Goal: Contribute content: Contribute content

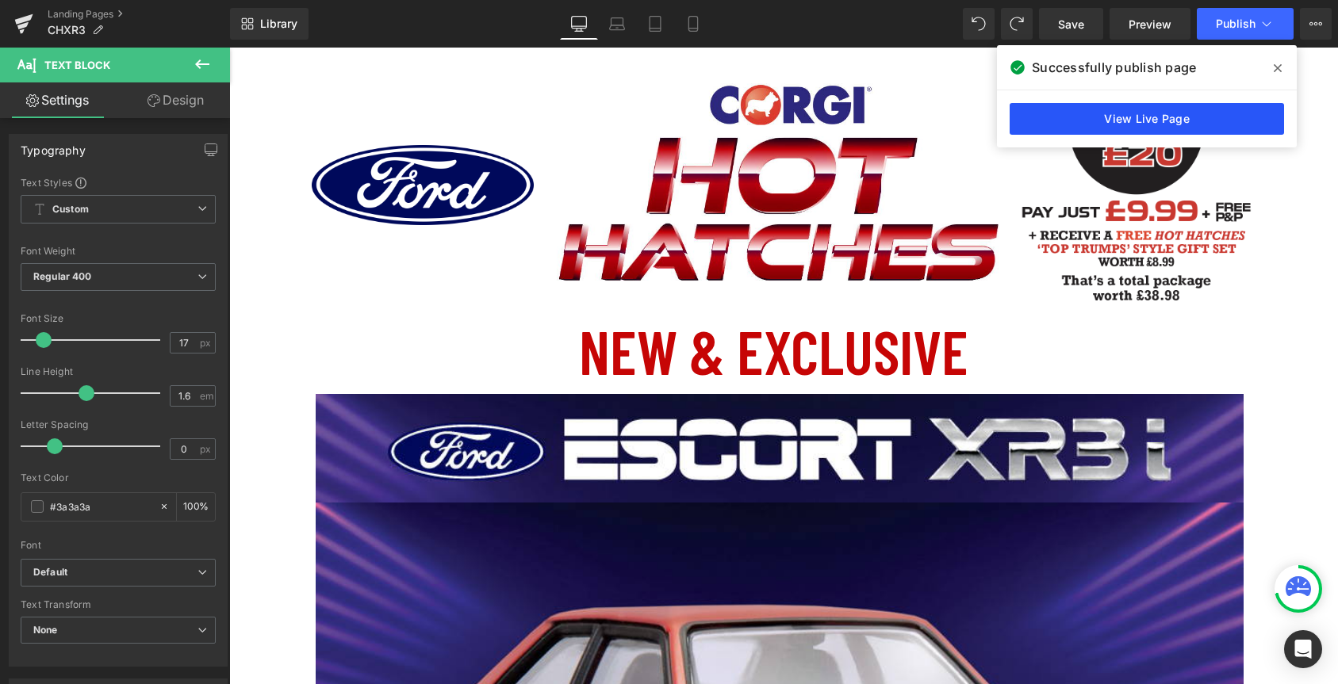
click at [1085, 125] on link "View Live Page" at bounding box center [1147, 119] width 274 height 32
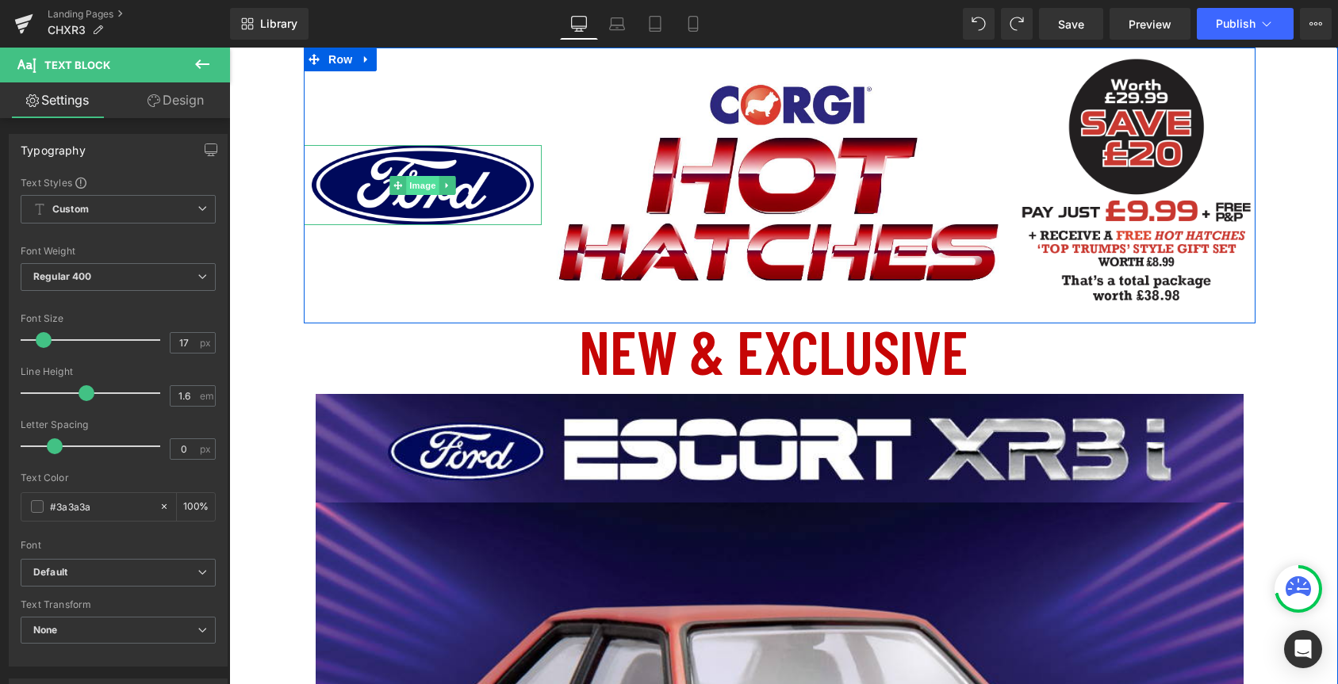
click at [423, 184] on span "Image" at bounding box center [422, 185] width 33 height 19
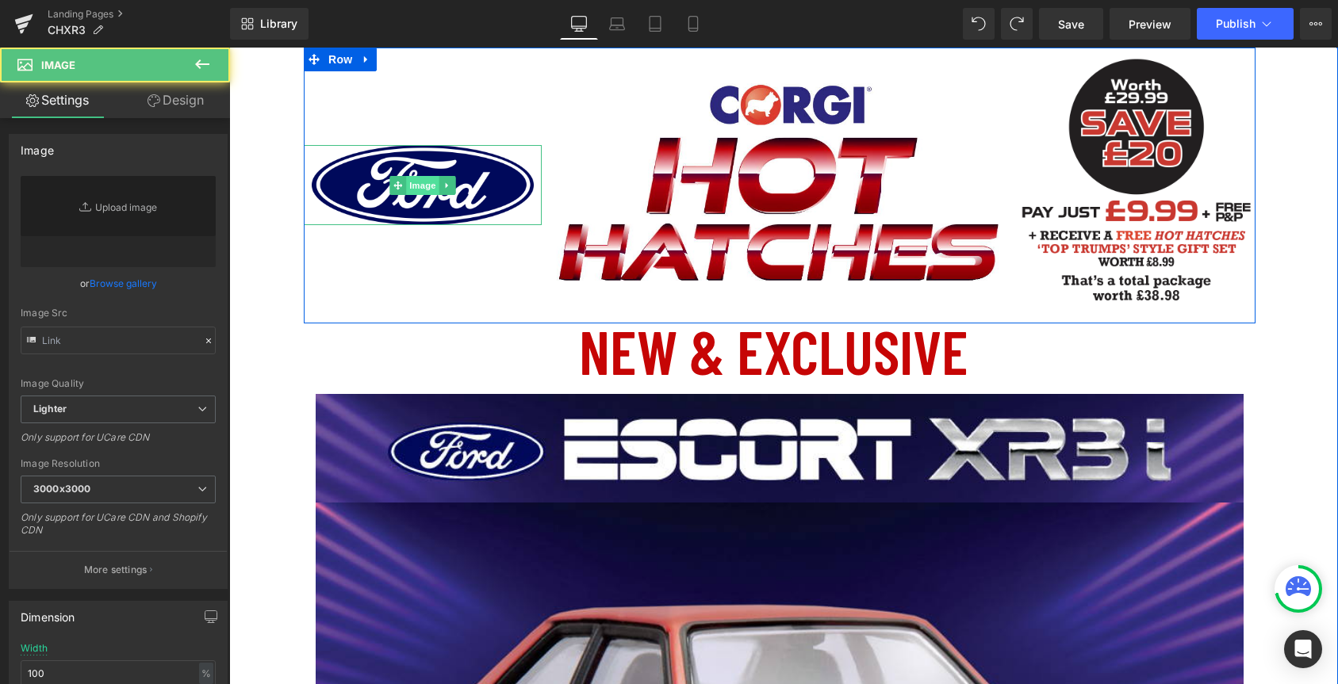
type input "[URL][DOMAIN_NAME]"
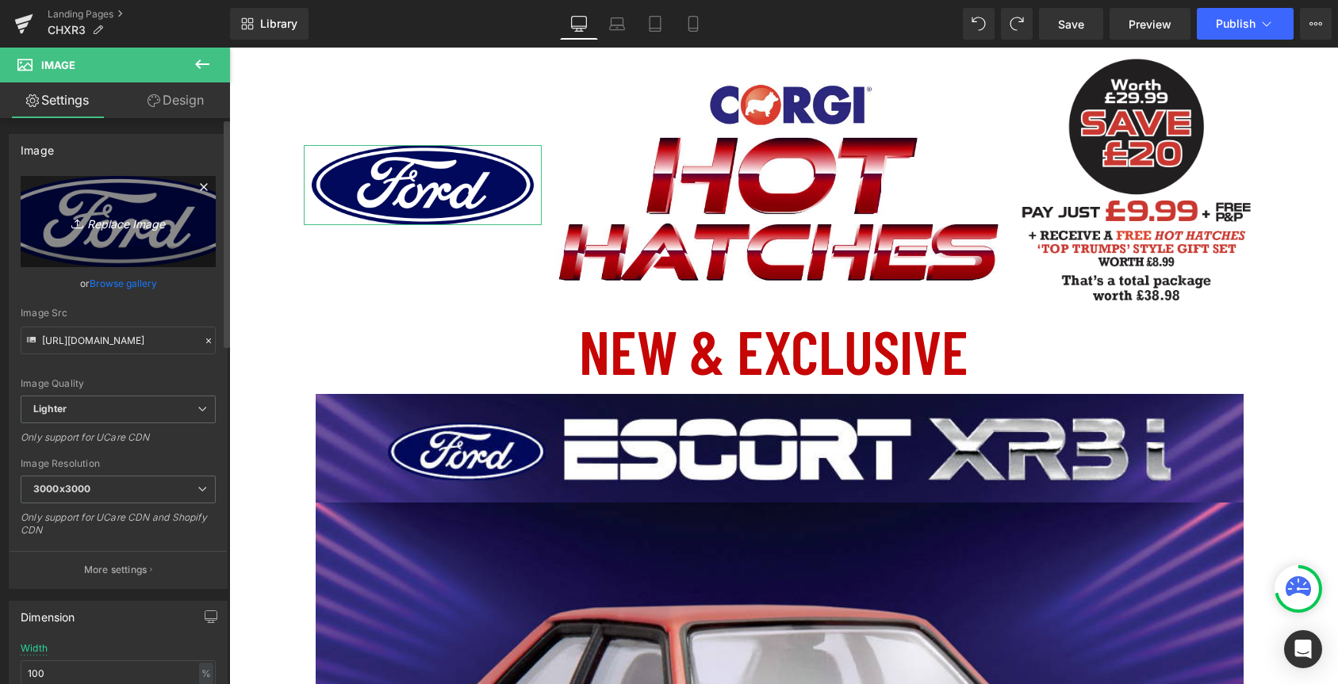
click at [109, 221] on icon "Replace Image" at bounding box center [118, 222] width 127 height 20
type input "C:\fakepath\Ford_OLP_Logo.jpg"
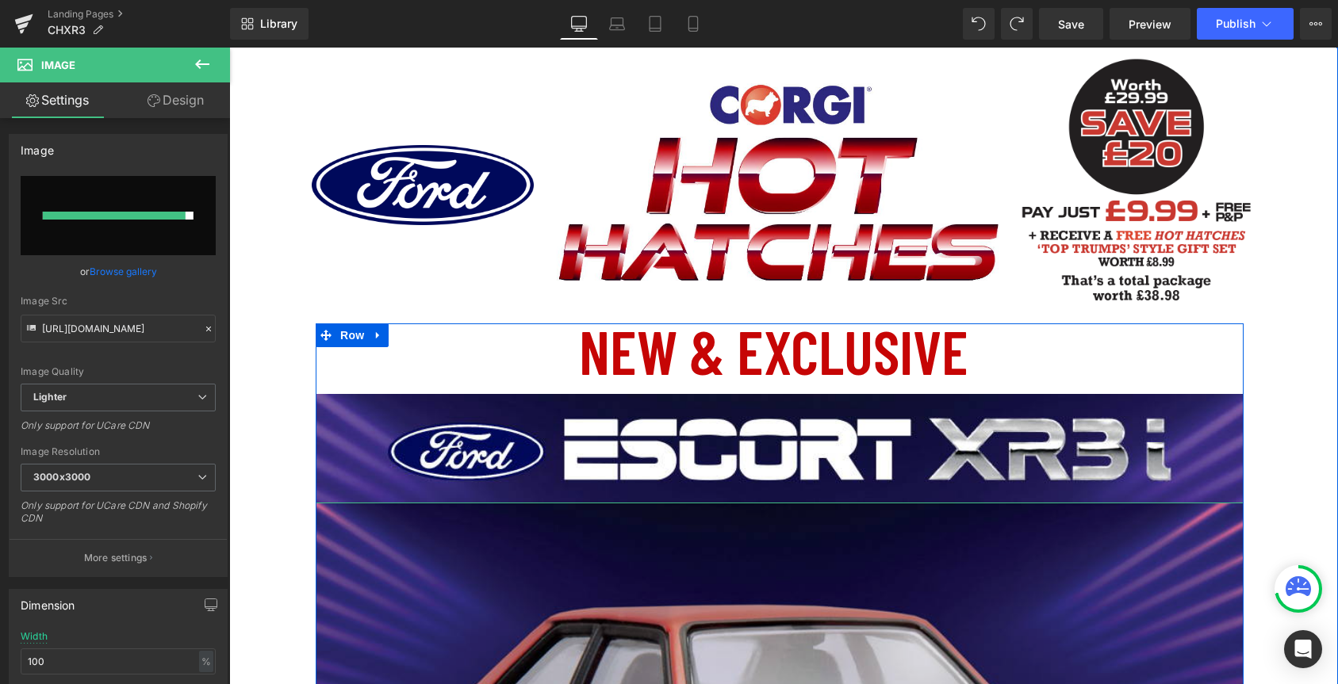
type input "[URL][DOMAIN_NAME]"
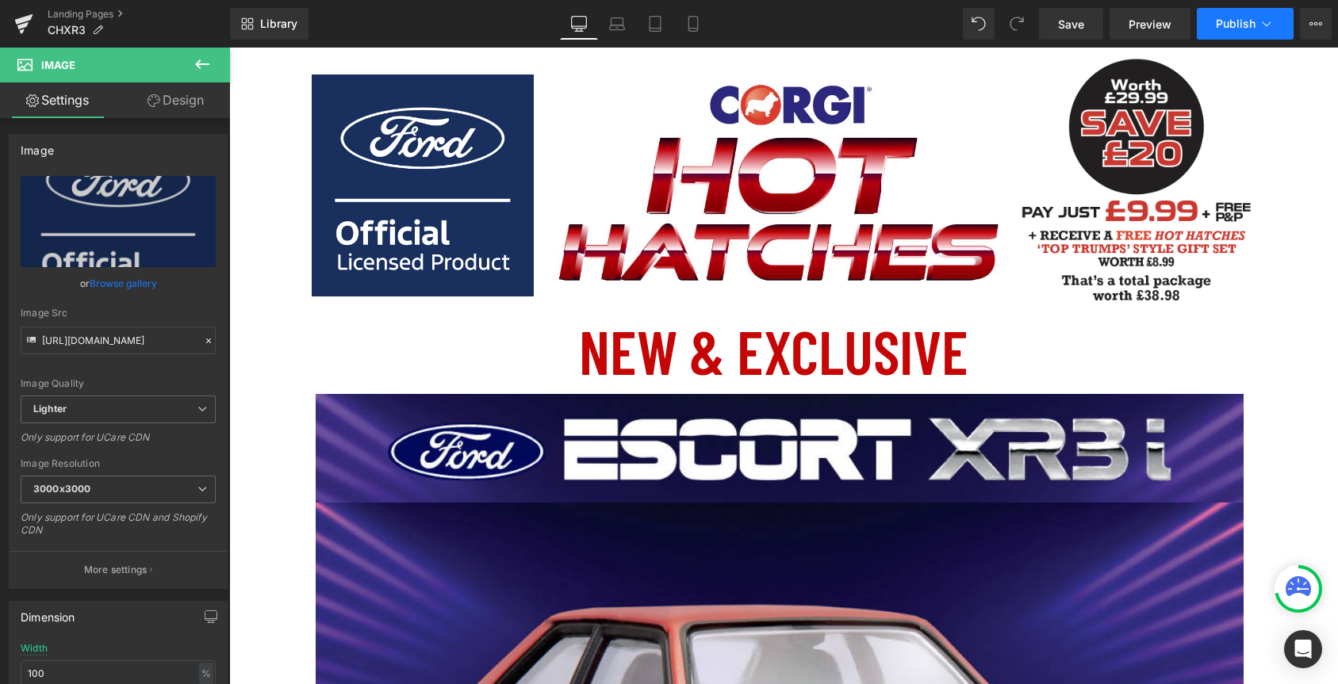
click at [1227, 24] on span "Publish" at bounding box center [1236, 23] width 40 height 13
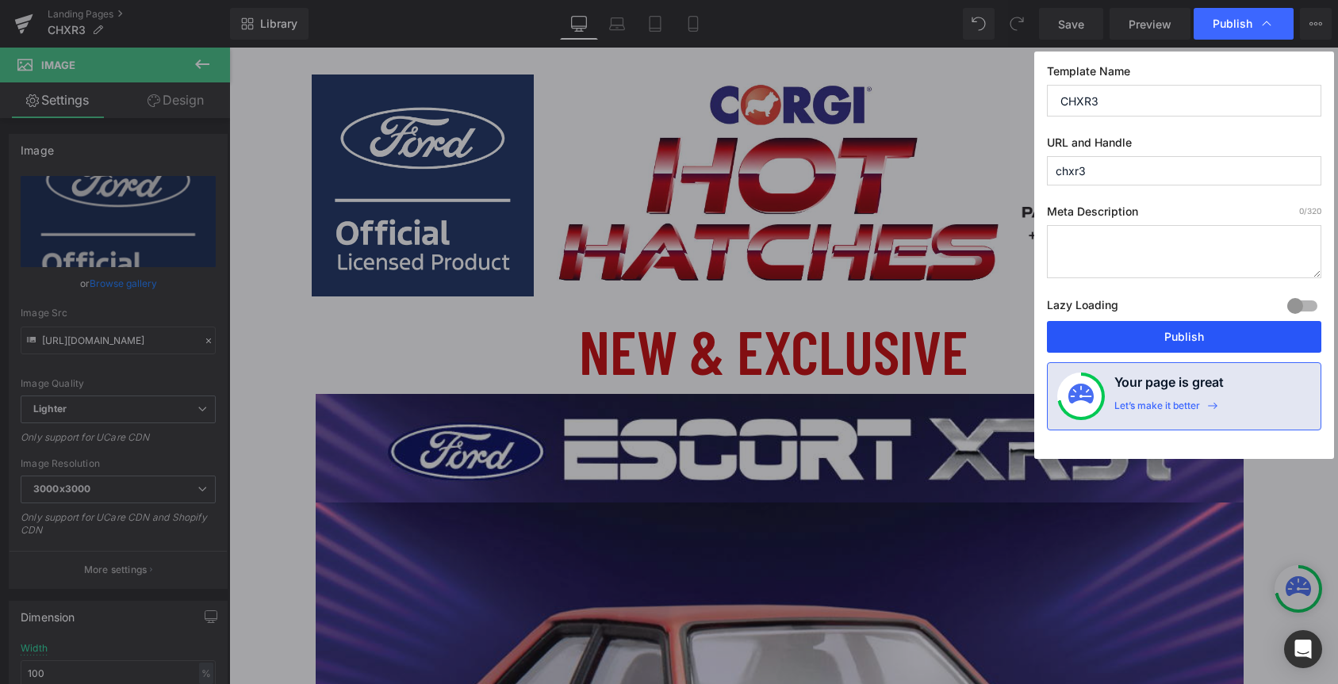
click at [1152, 343] on button "Publish" at bounding box center [1184, 337] width 274 height 32
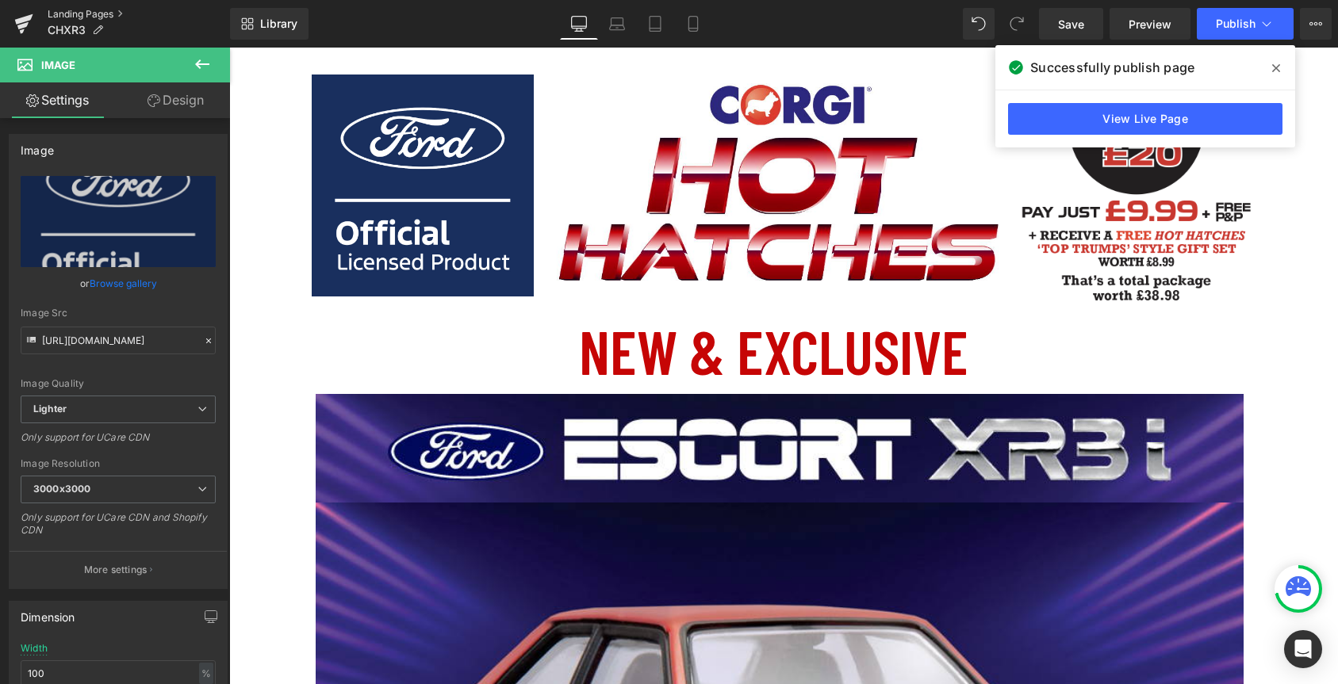
click at [86, 10] on link "Landing Pages" at bounding box center [139, 14] width 182 height 13
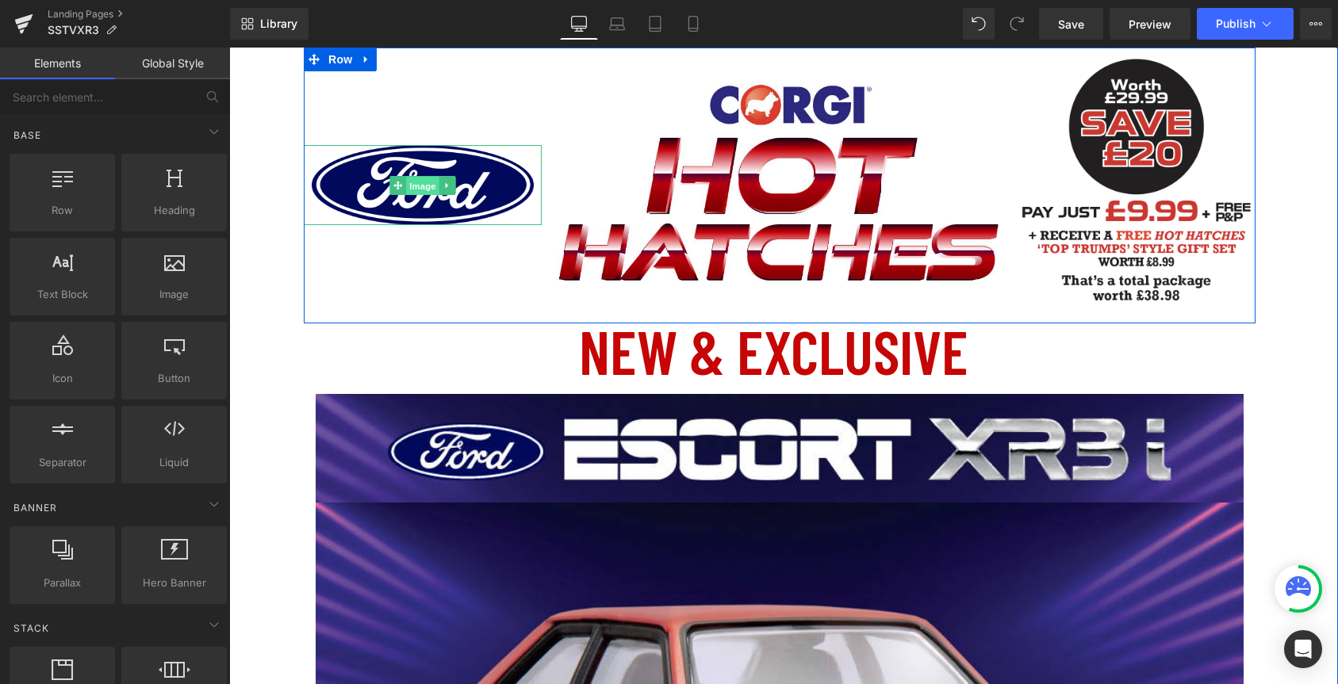
click at [424, 184] on span "Image" at bounding box center [422, 186] width 33 height 19
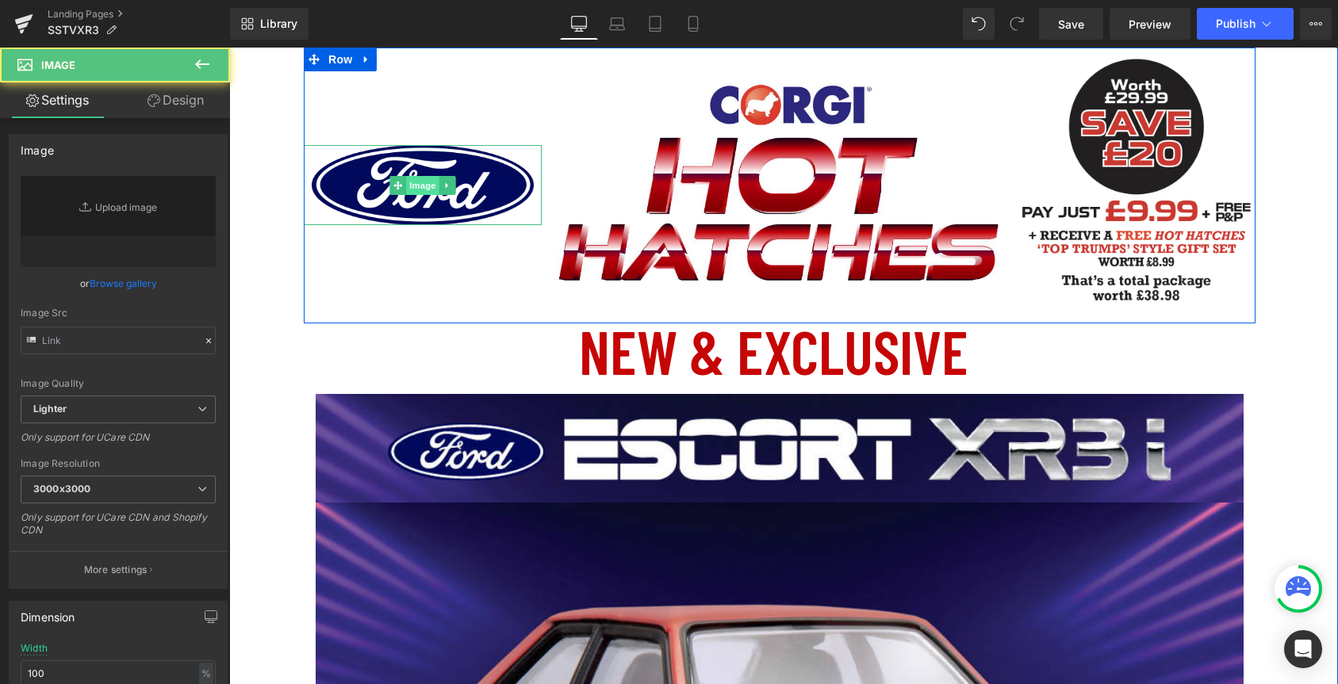
type input "[URL][DOMAIN_NAME]"
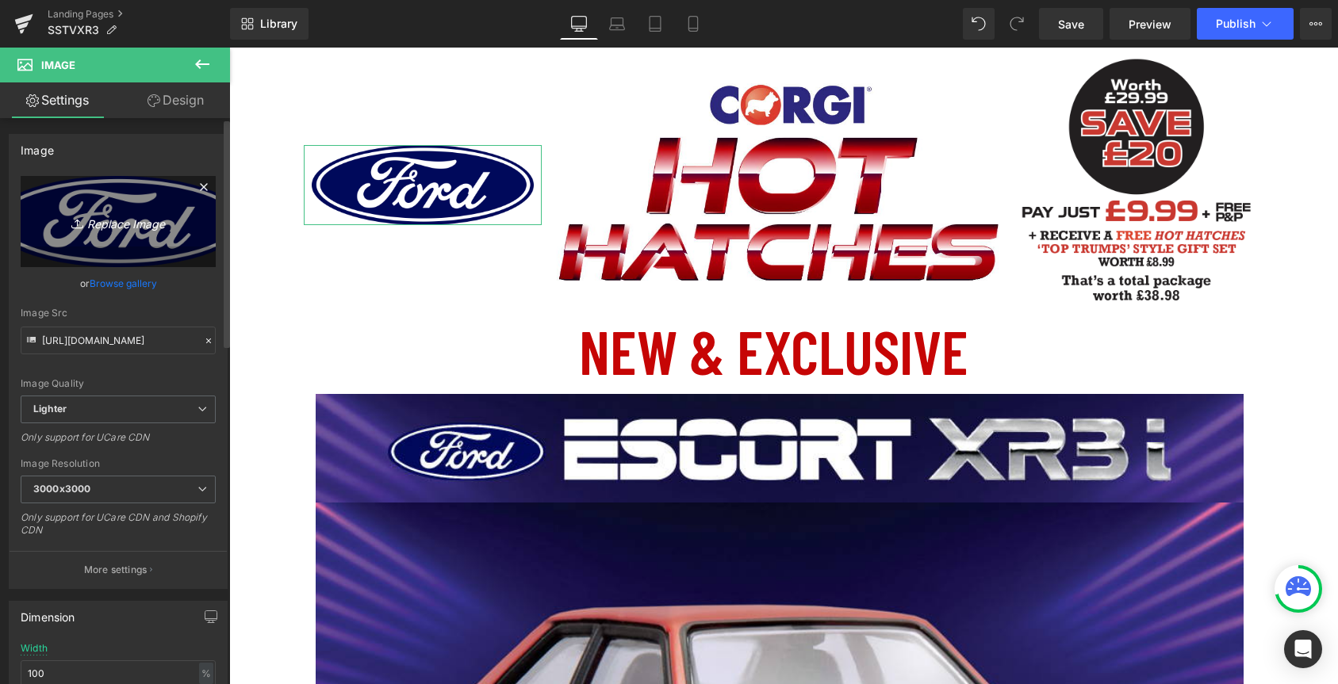
click at [110, 223] on icon "Replace Image" at bounding box center [118, 222] width 127 height 20
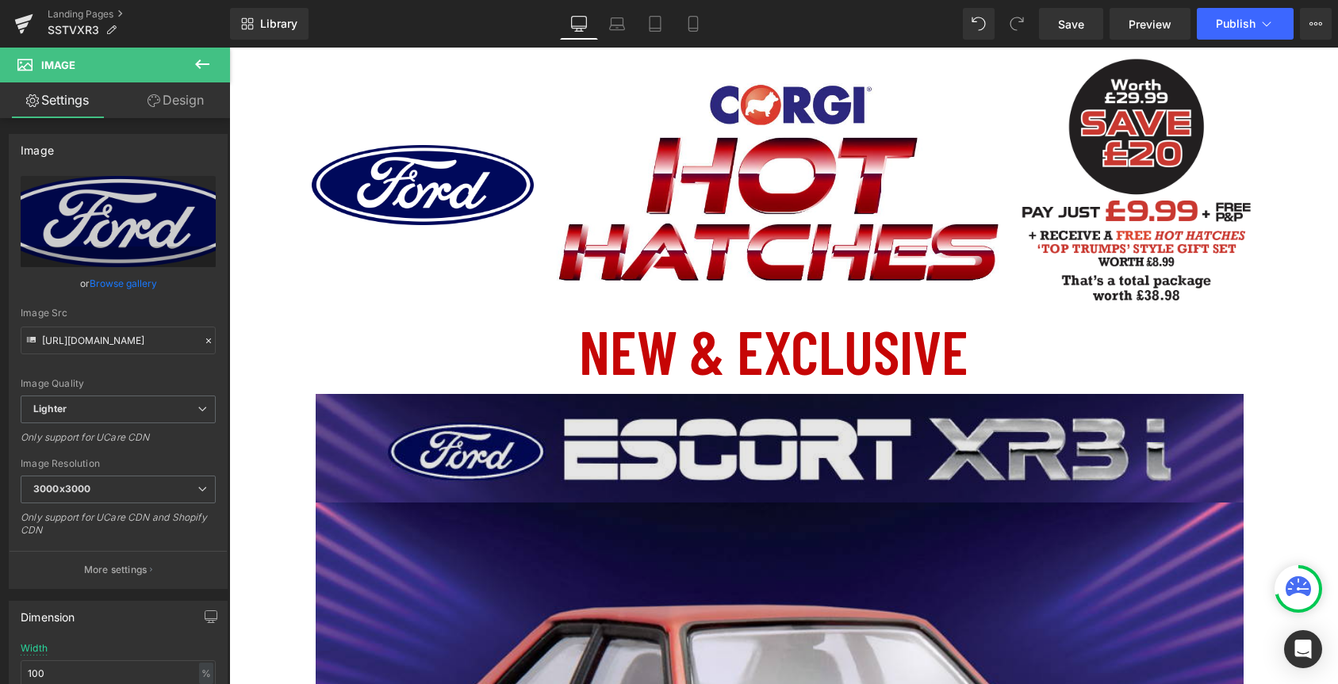
type input "C:\fakepath\Ford_OLP_Logo.jpg"
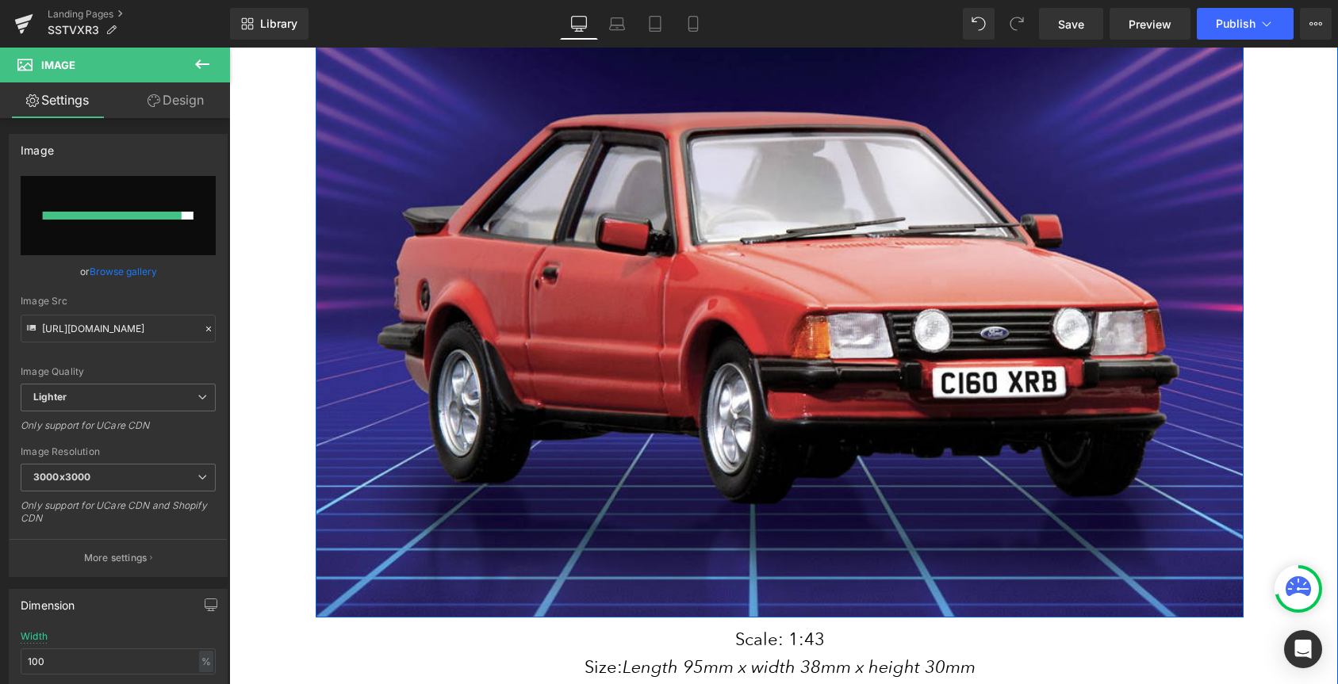
type input "[URL][DOMAIN_NAME]"
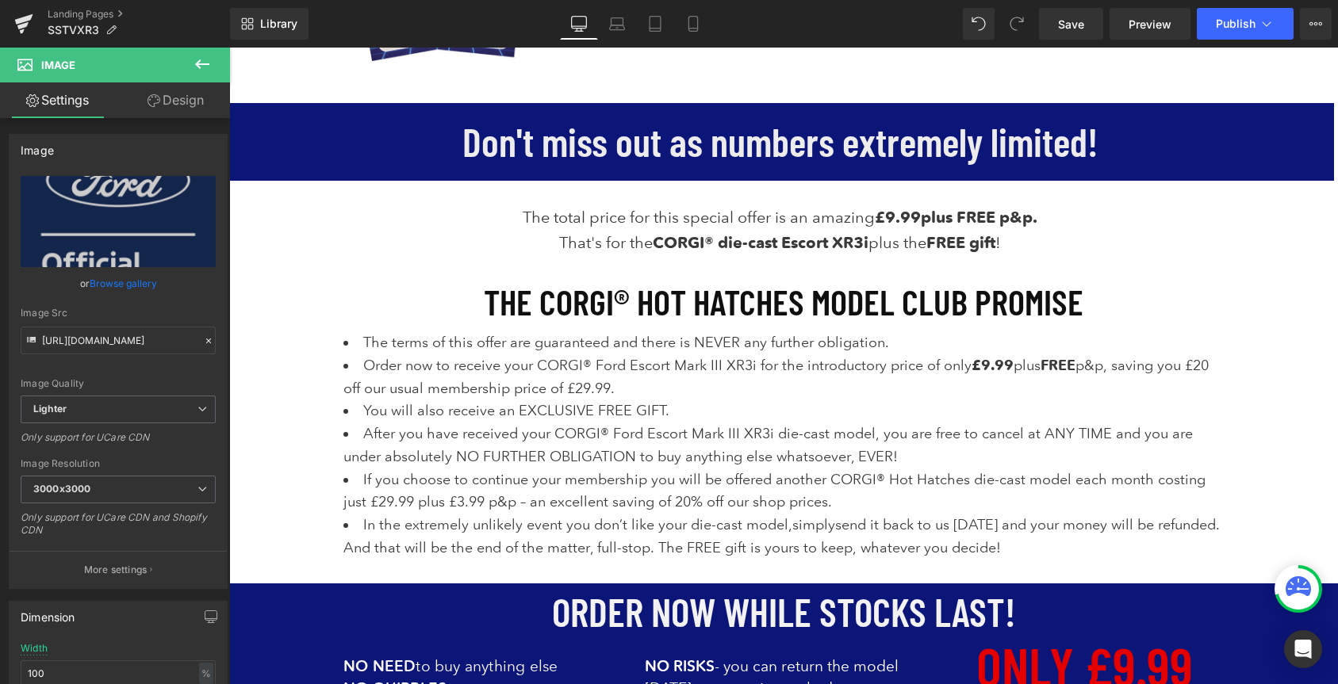
scroll to position [3415, 0]
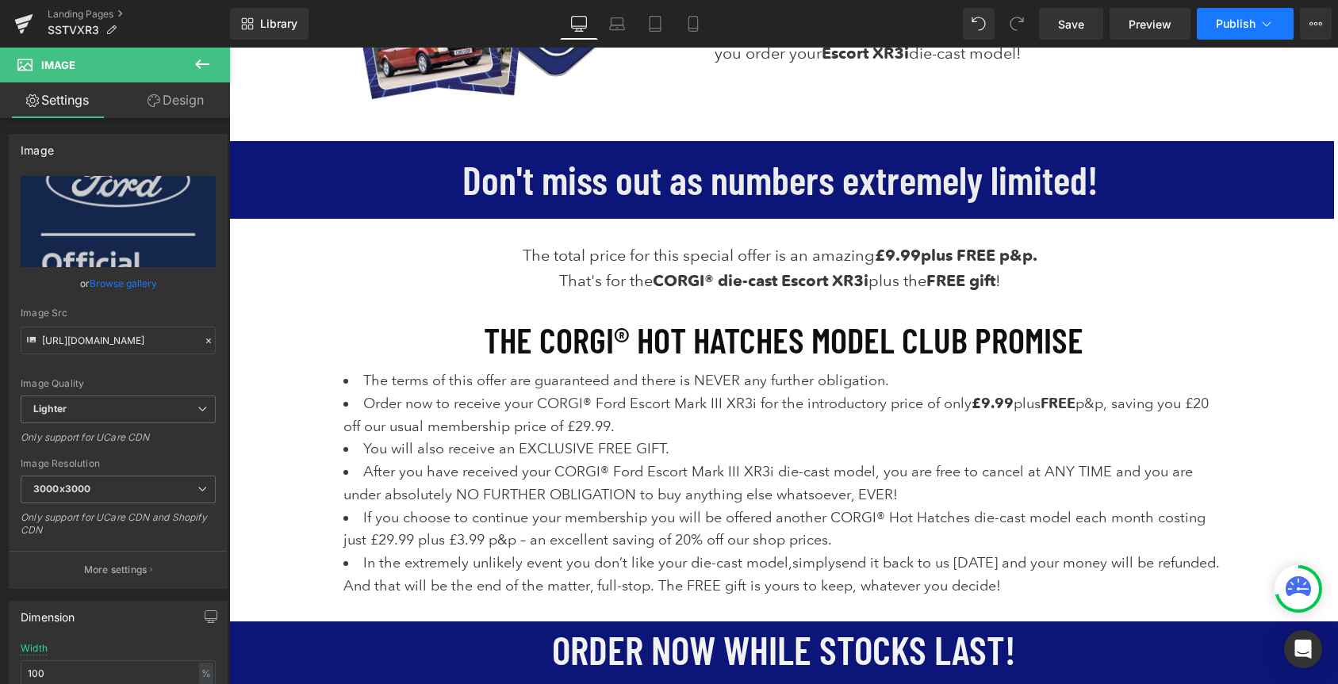
click at [1225, 24] on span "Publish" at bounding box center [1236, 23] width 40 height 13
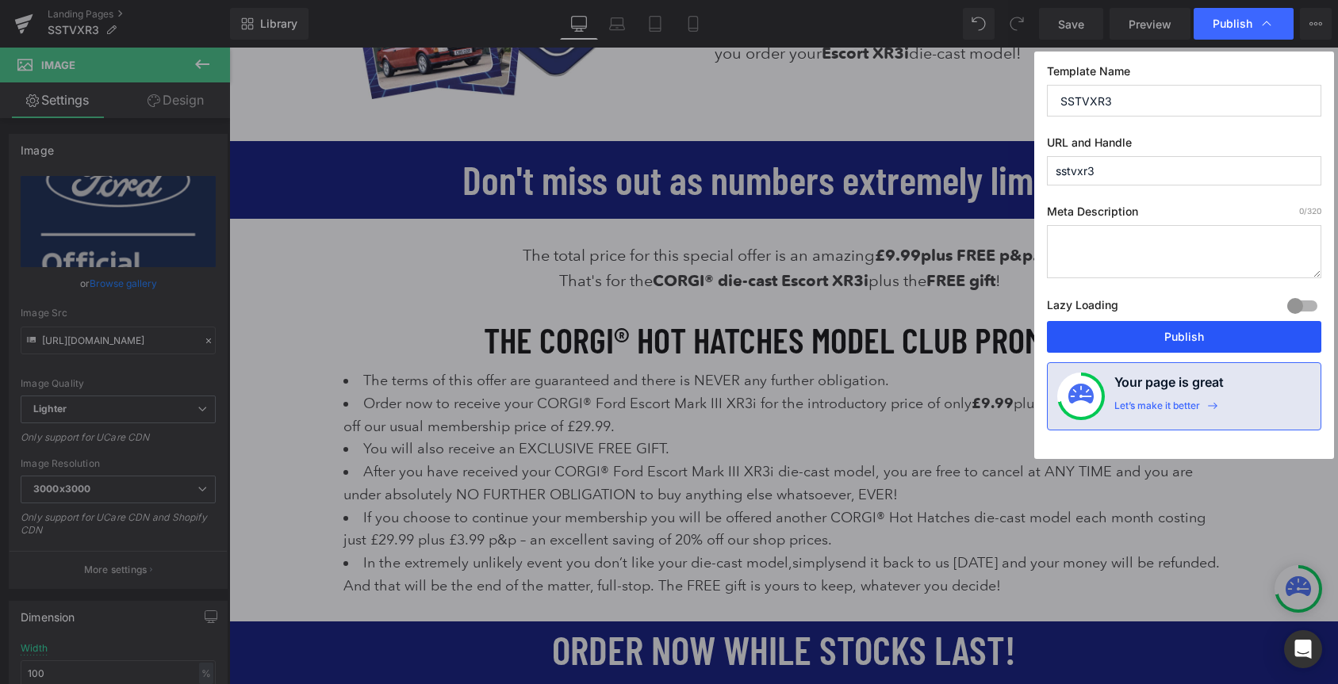
click at [1182, 330] on button "Publish" at bounding box center [1184, 337] width 274 height 32
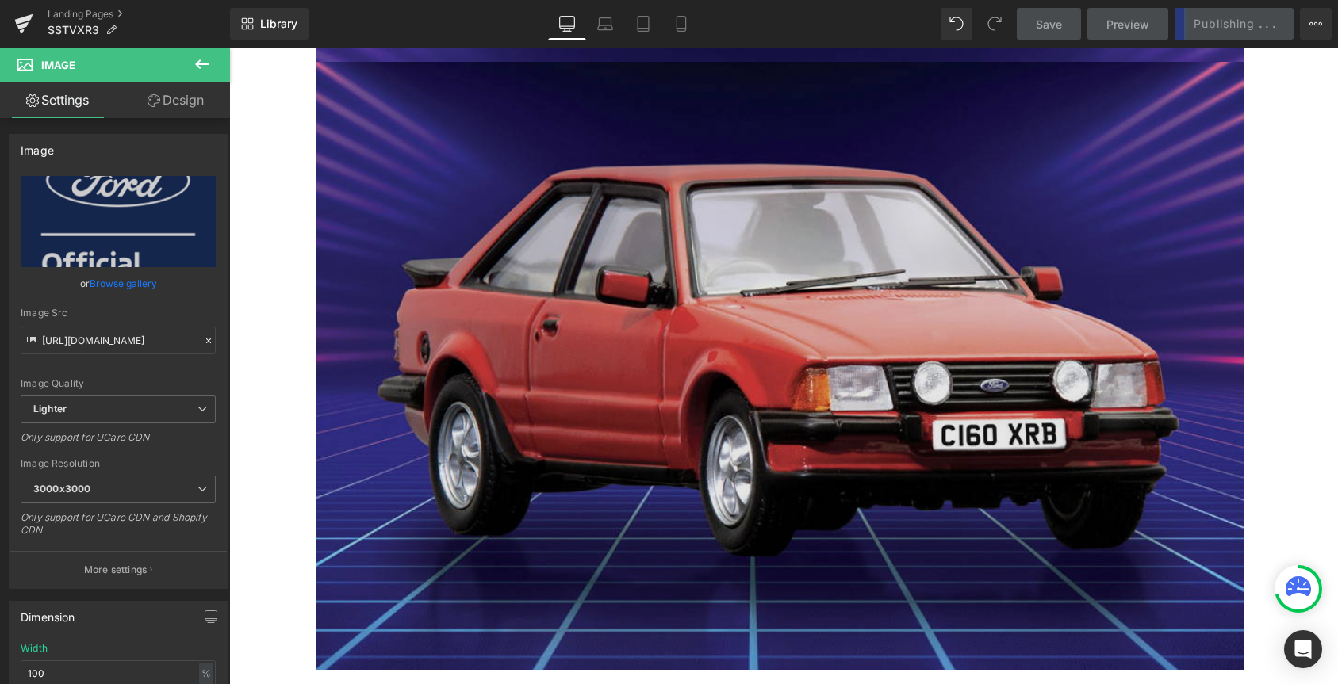
scroll to position [377, 0]
